Goal: Task Accomplishment & Management: Use online tool/utility

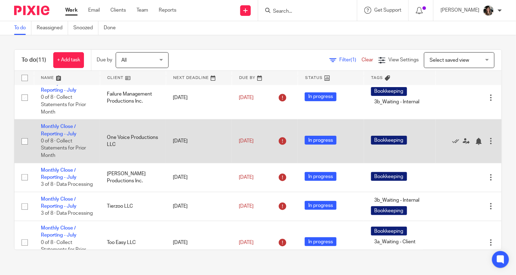
scroll to position [71, 0]
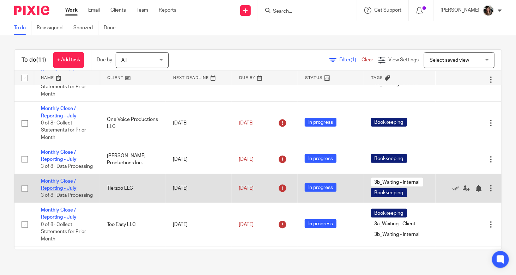
click at [64, 191] on link "Monthly Close / Reporting - July" at bounding box center [59, 185] width 36 height 12
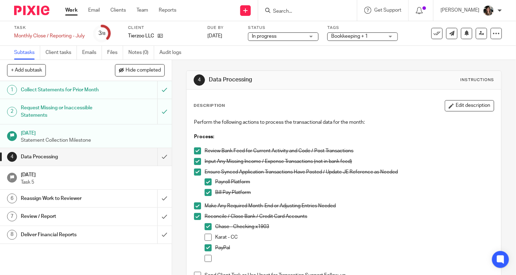
click at [80, 83] on link "1 Collect Statements for Prior Month" at bounding box center [78, 90] width 157 height 18
